Goal: Find specific page/section: Find specific page/section

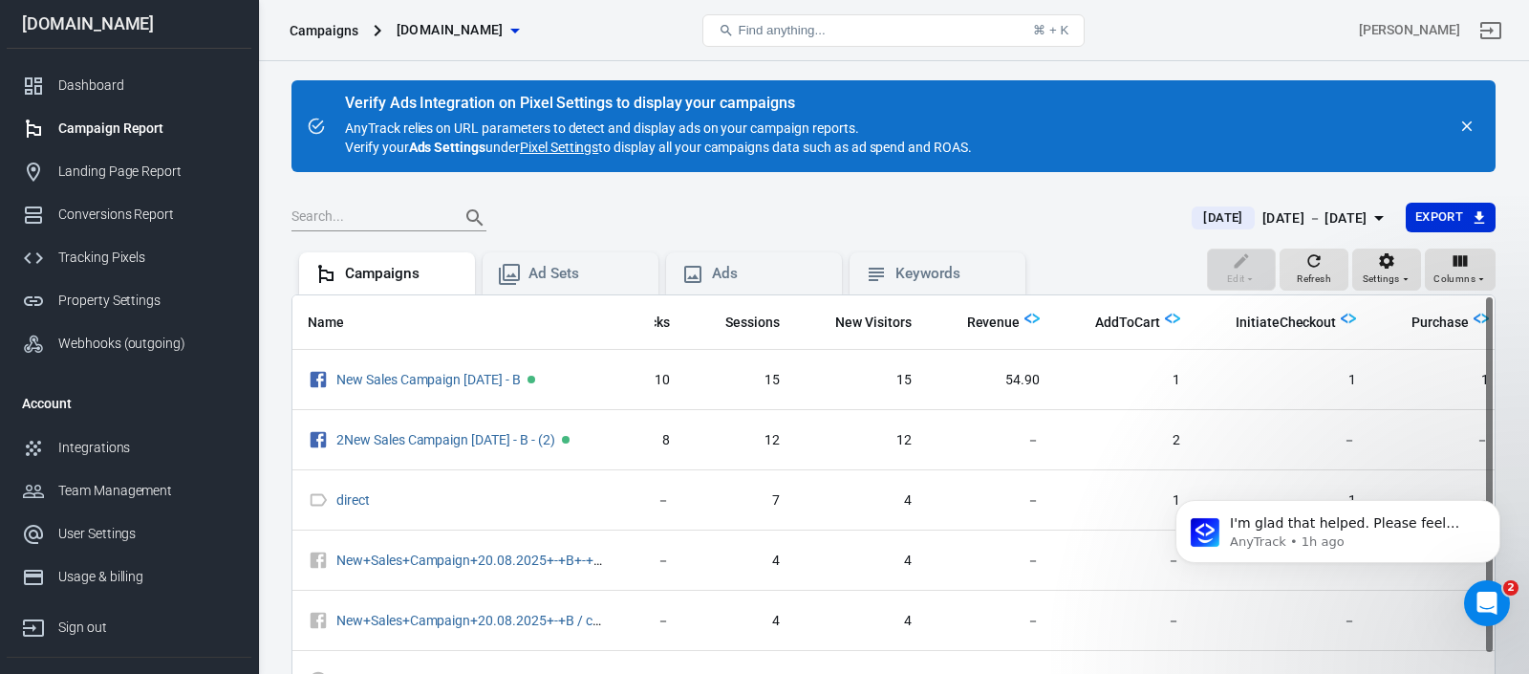
scroll to position [714, 0]
click at [1313, 261] on icon "button" at bounding box center [1313, 260] width 19 height 19
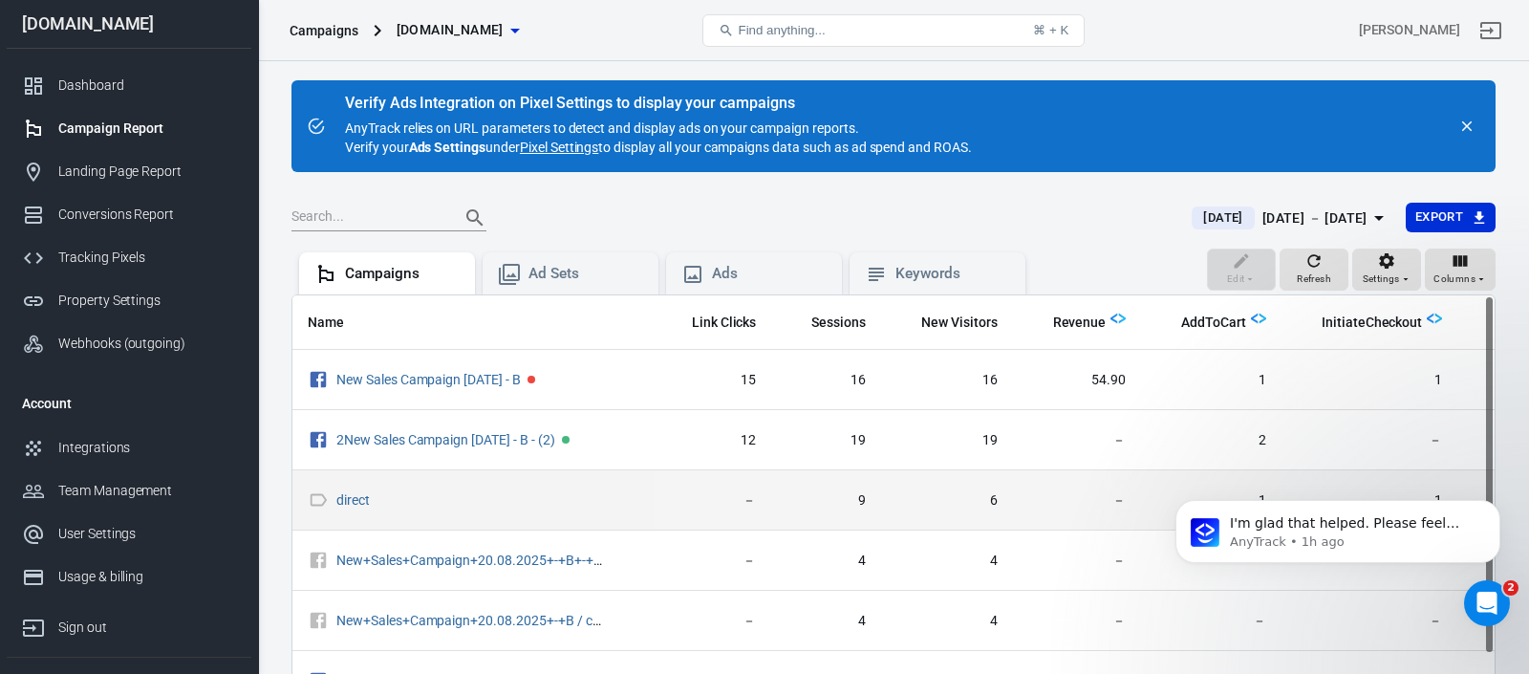
scroll to position [0, 163]
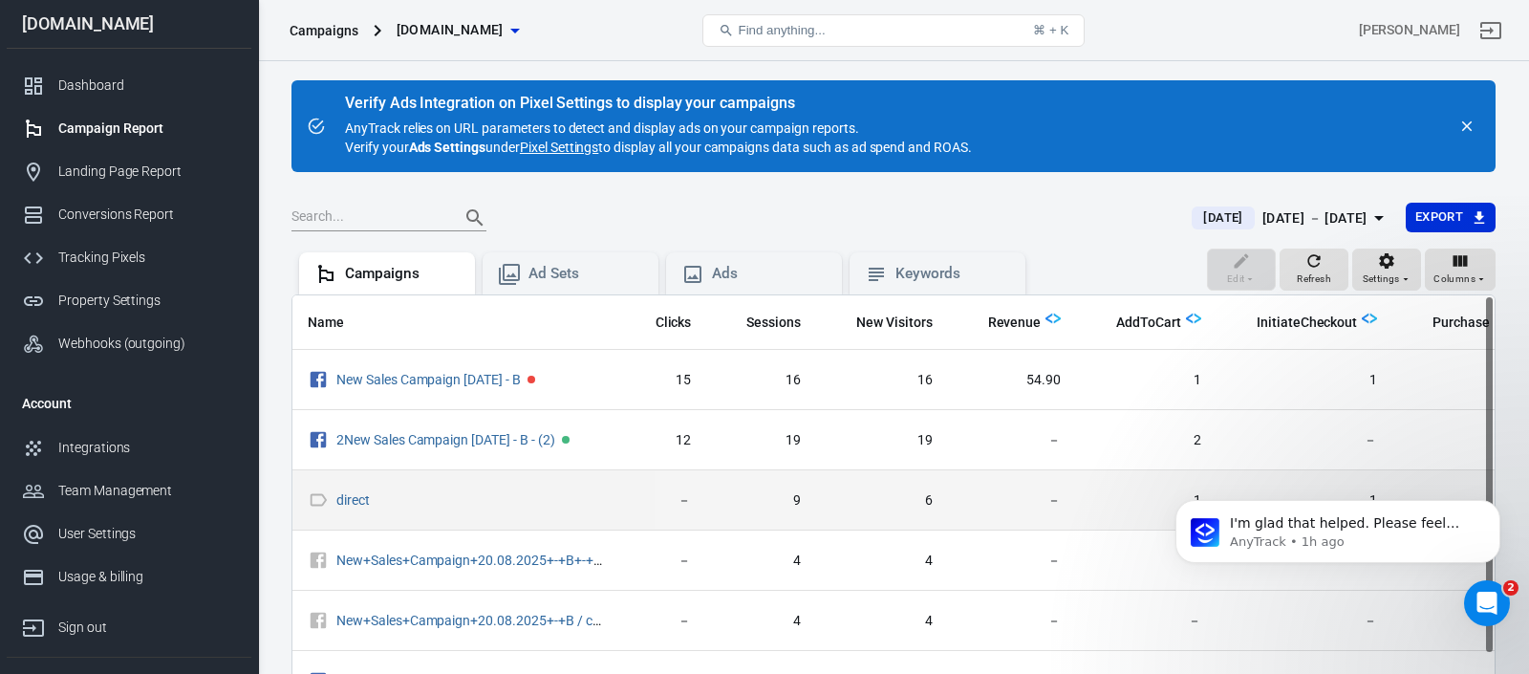
scroll to position [0, 226]
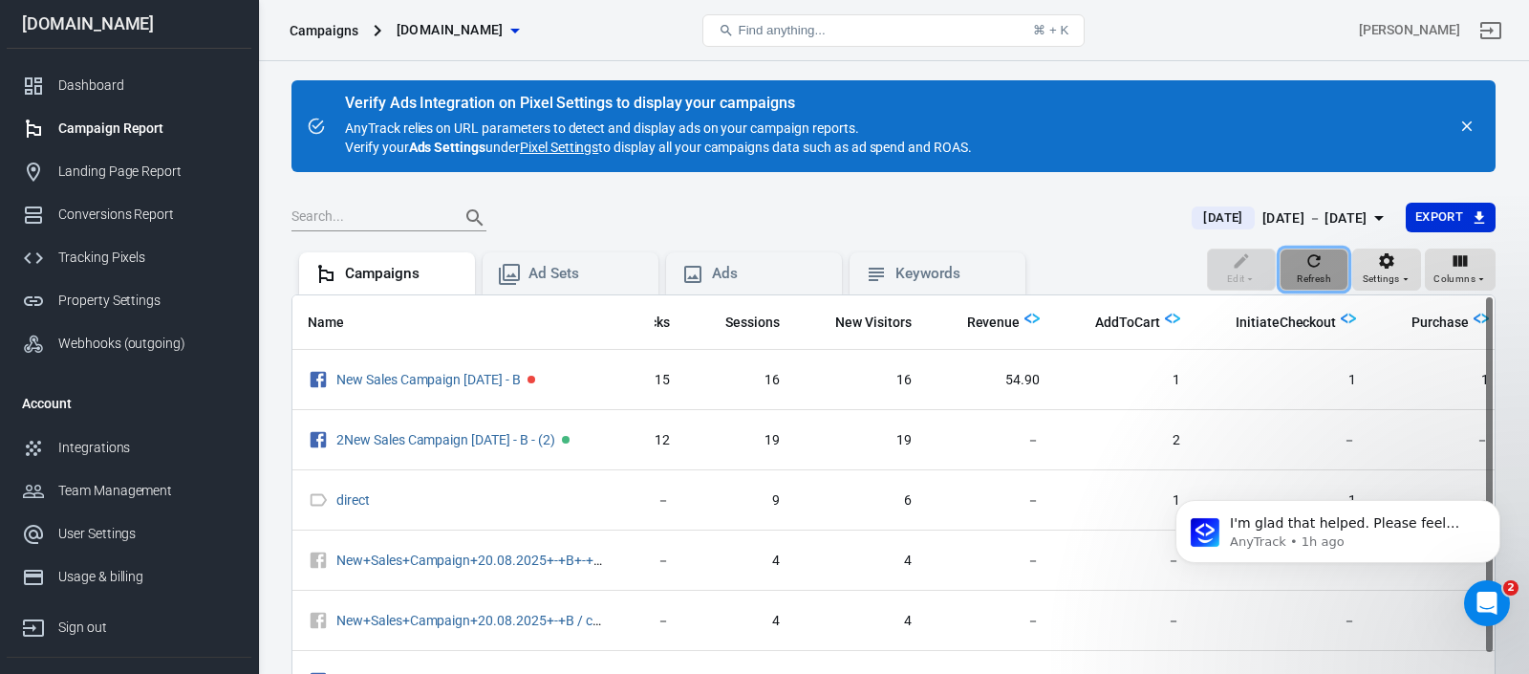
click at [1311, 267] on icon "button" at bounding box center [1313, 260] width 19 height 19
click at [1315, 260] on icon "button" at bounding box center [1313, 260] width 19 height 19
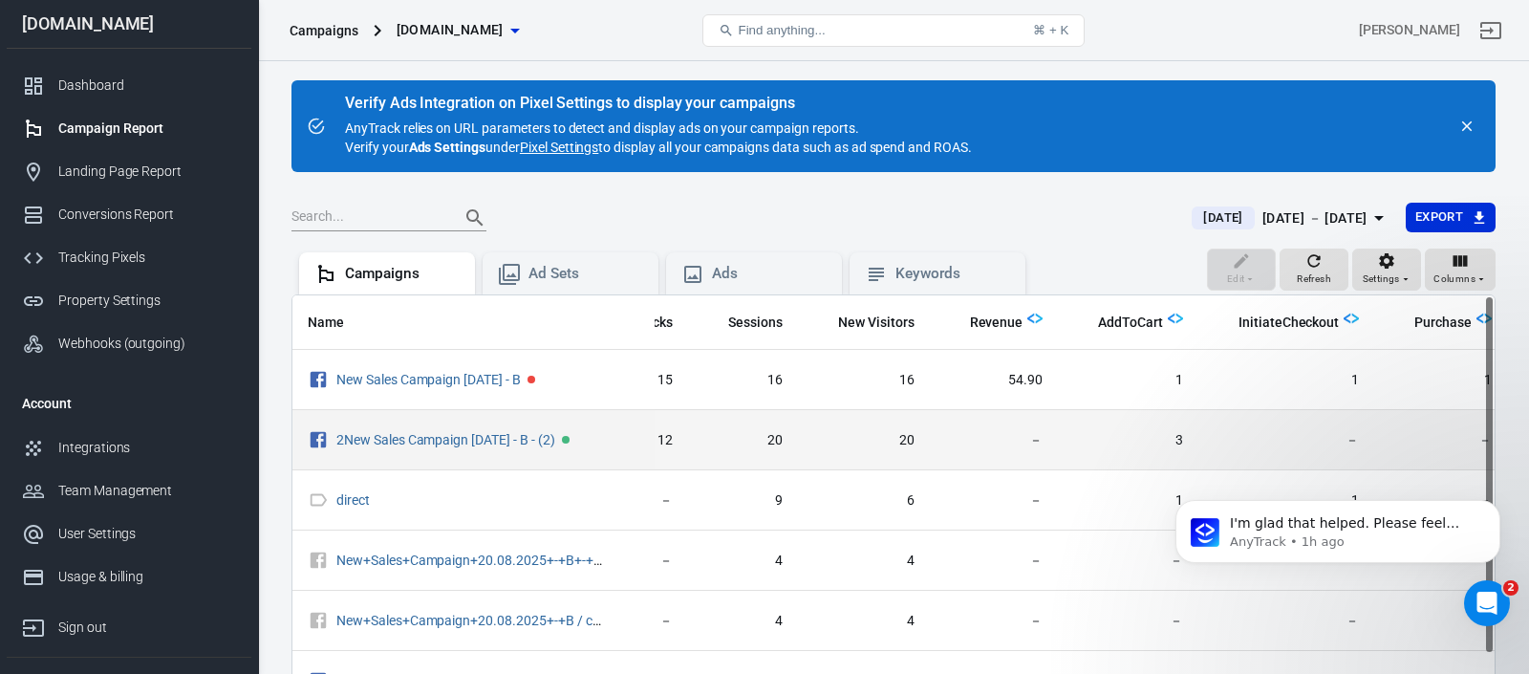
scroll to position [0, 226]
